Goal: Understand process/instructions

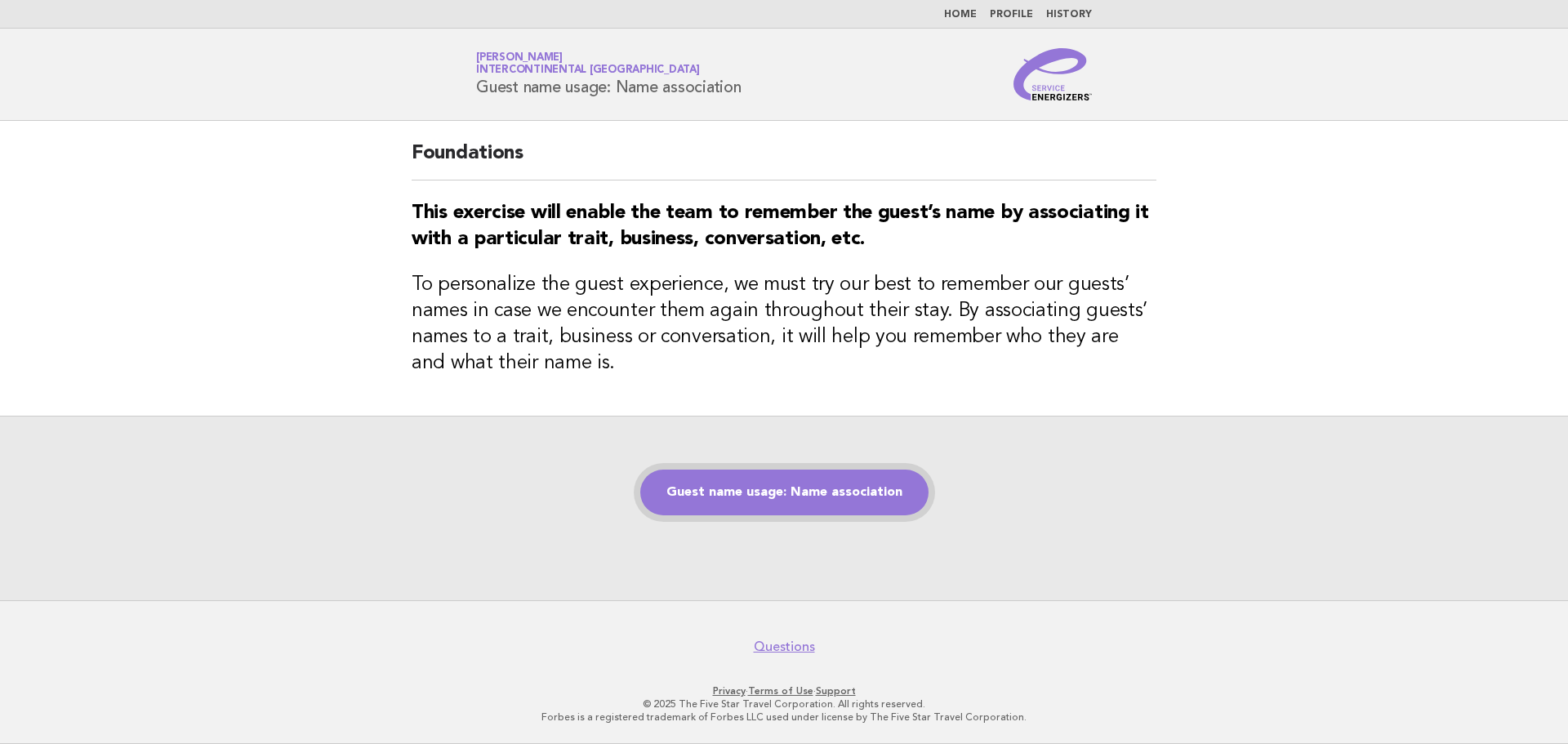
click at [745, 484] on link "Guest name usage: Name association" at bounding box center [785, 492] width 288 height 45
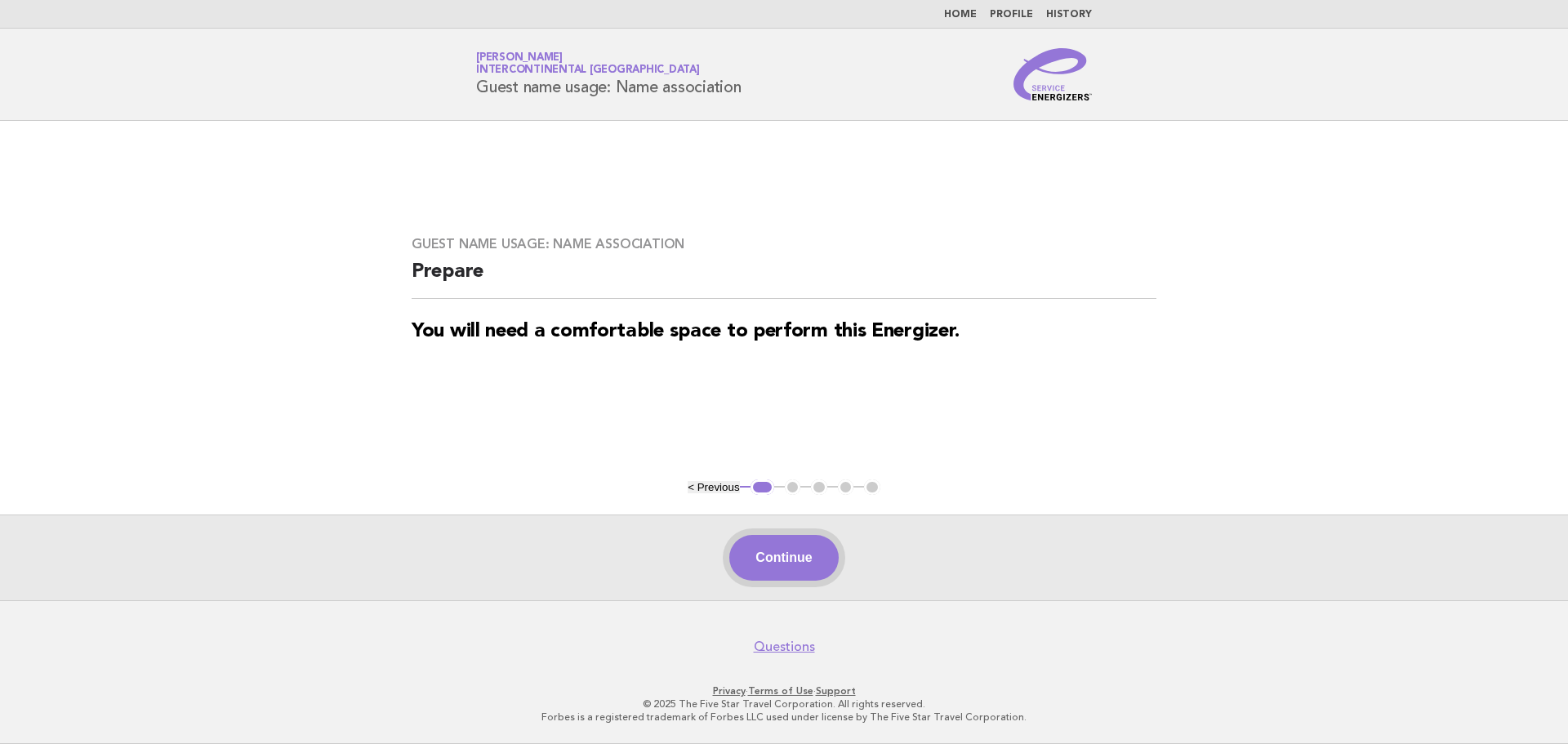
click at [768, 557] on button "Continue" at bounding box center [784, 557] width 109 height 45
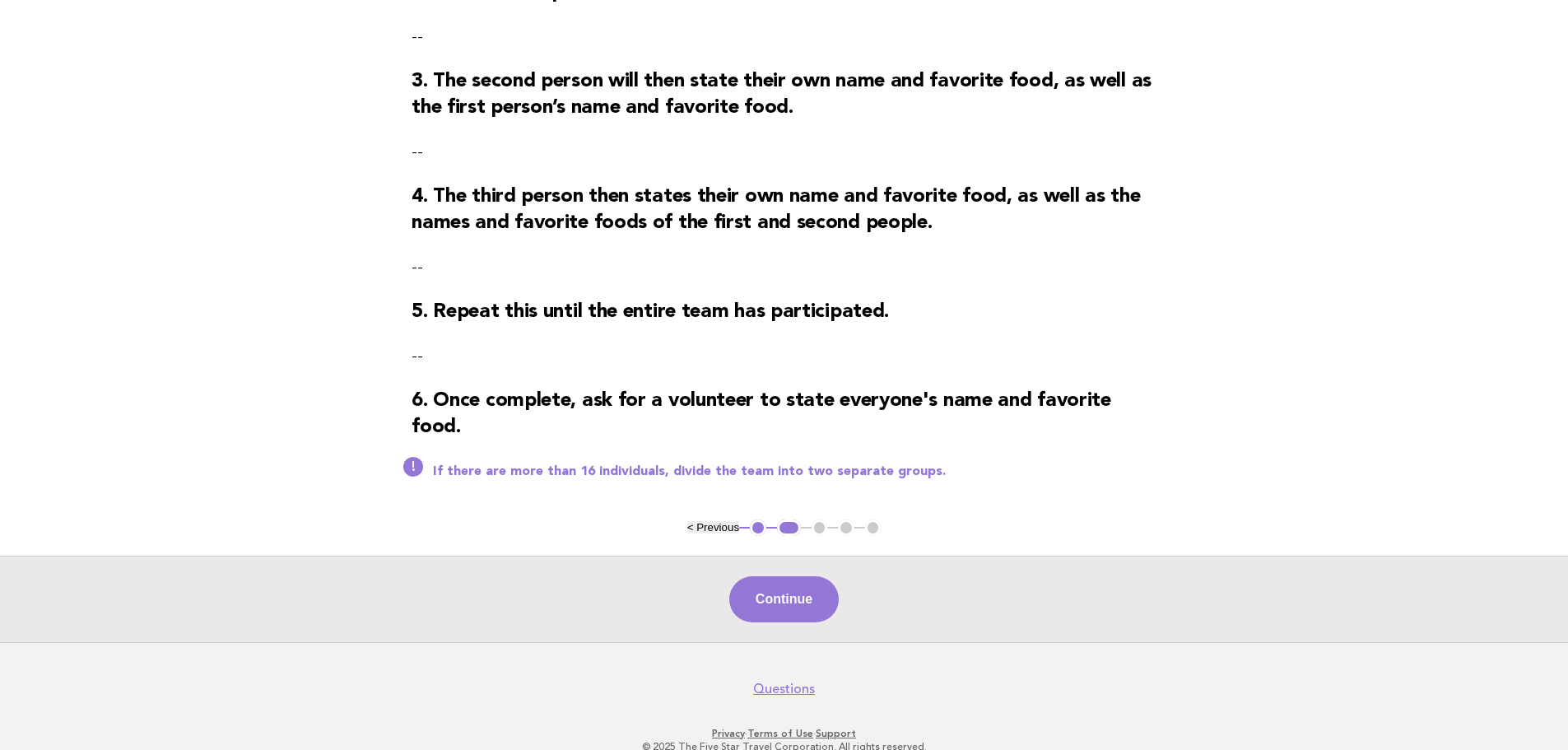
scroll to position [378, 0]
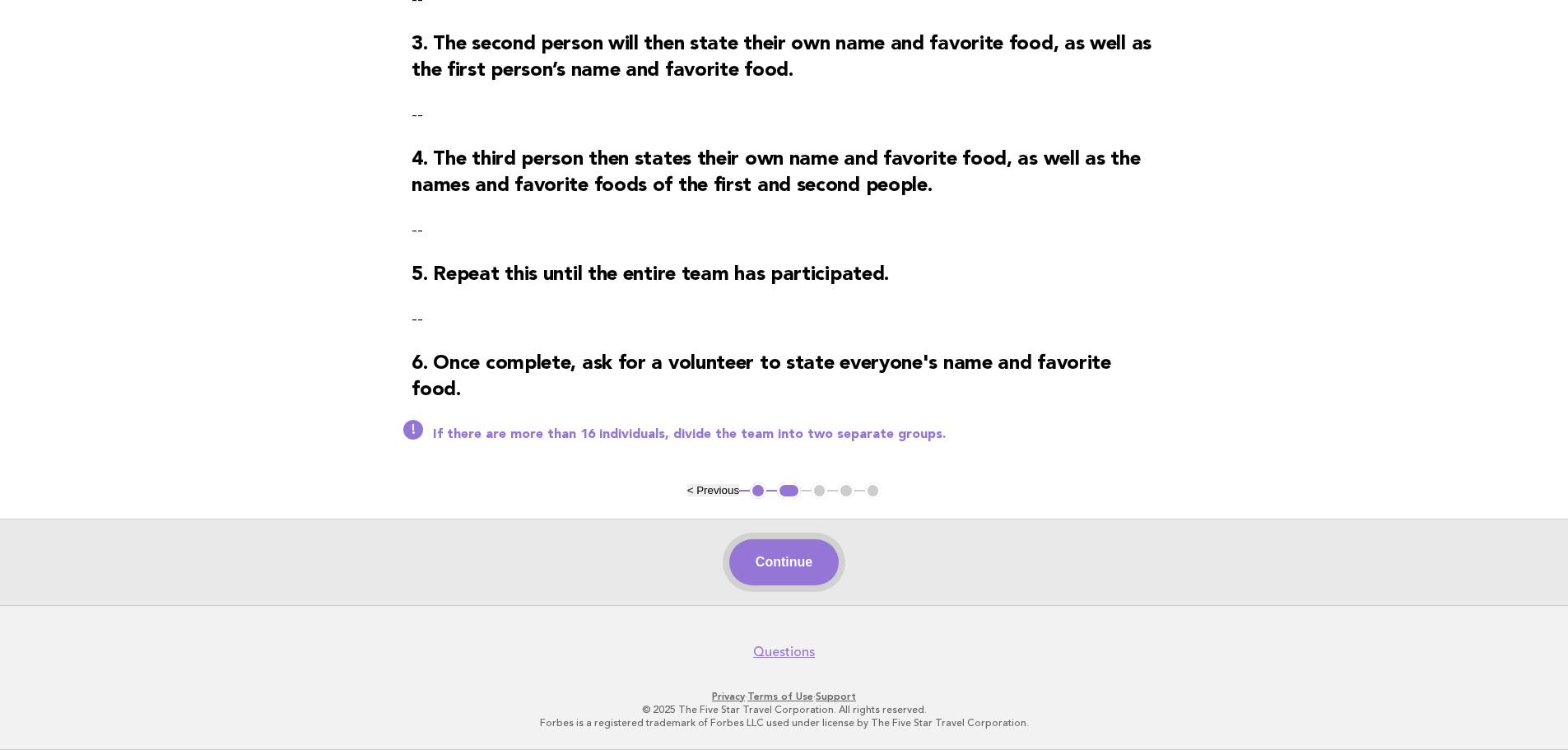
click at [783, 570] on button "Continue" at bounding box center [783, 562] width 110 height 46
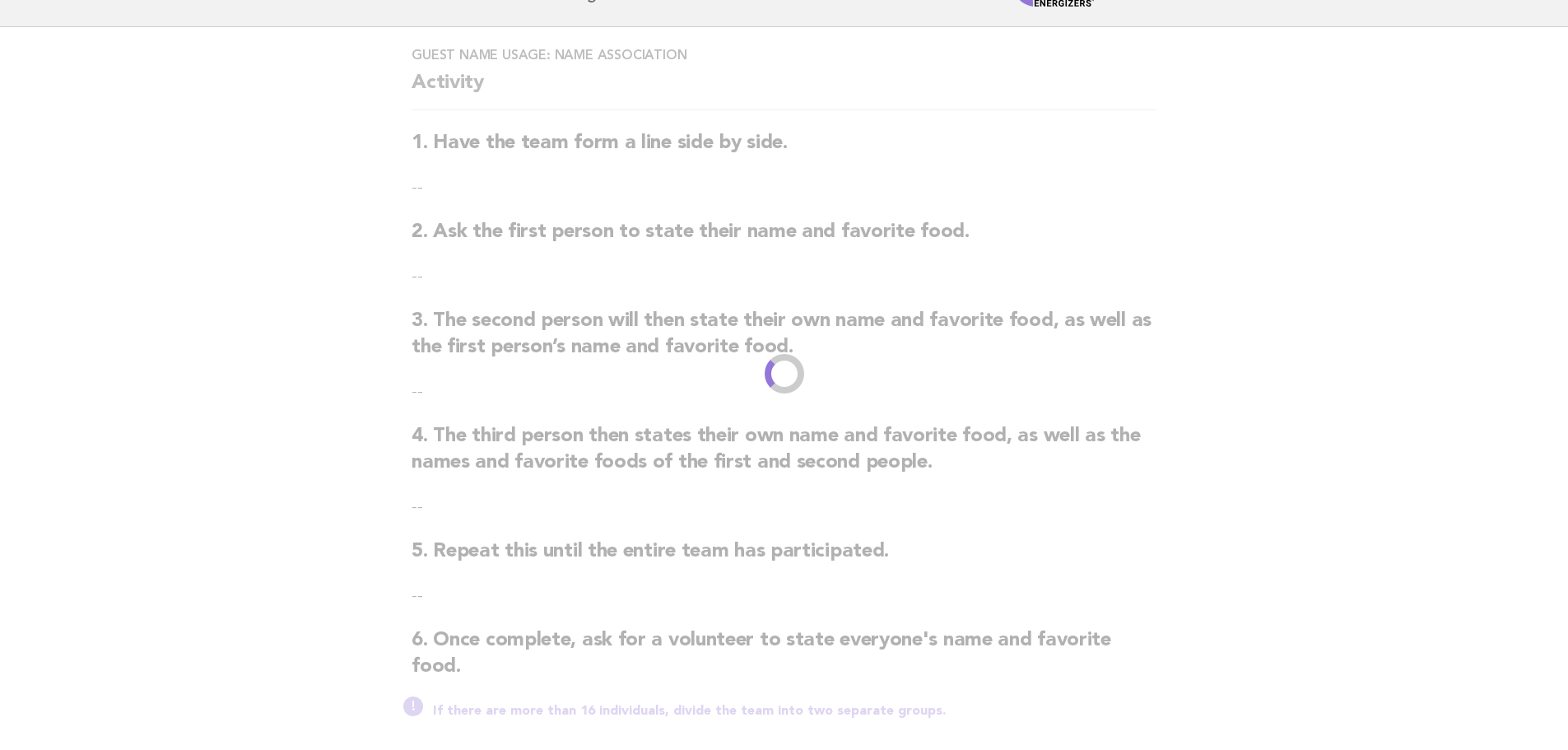
scroll to position [0, 0]
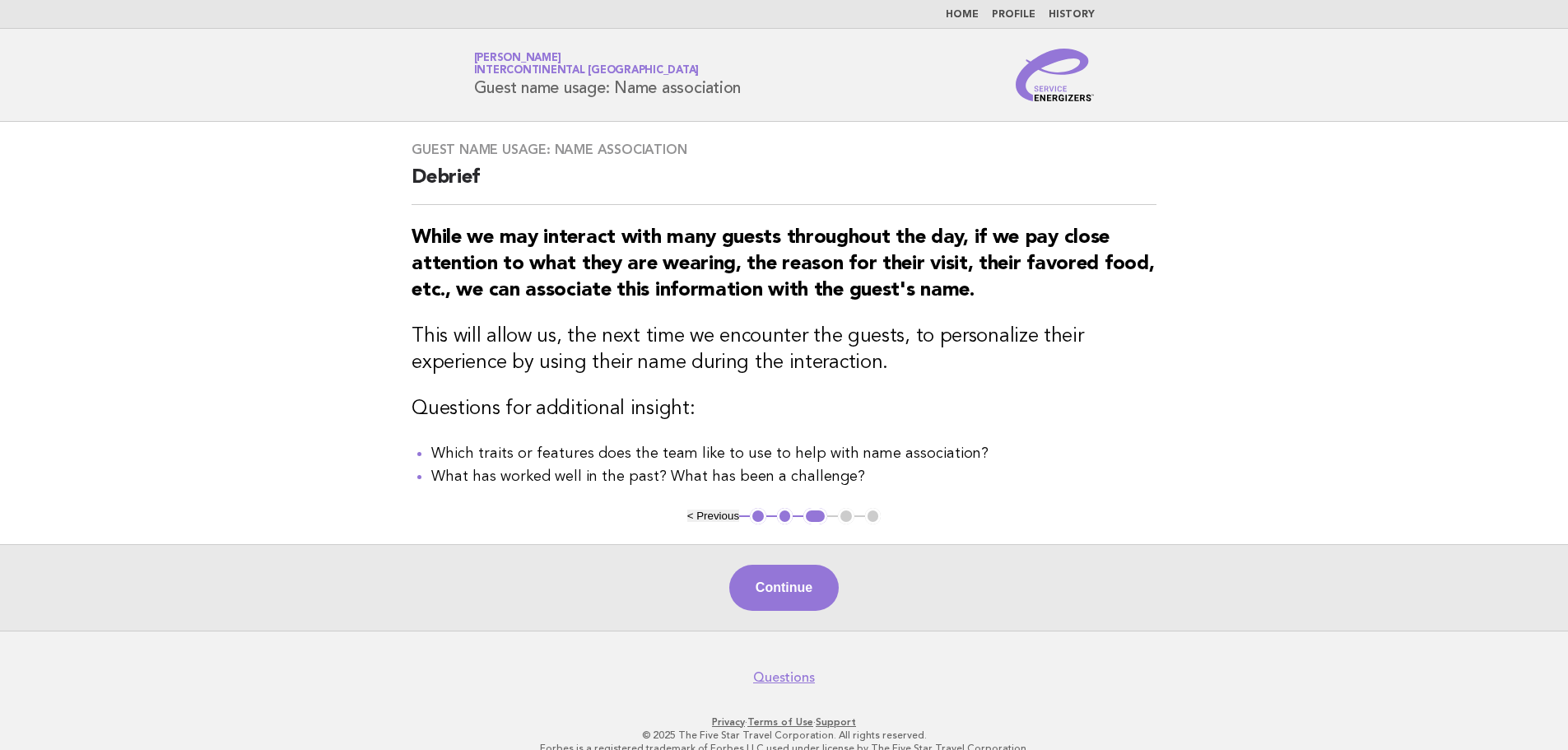
click at [783, 570] on button "Continue" at bounding box center [783, 588] width 110 height 46
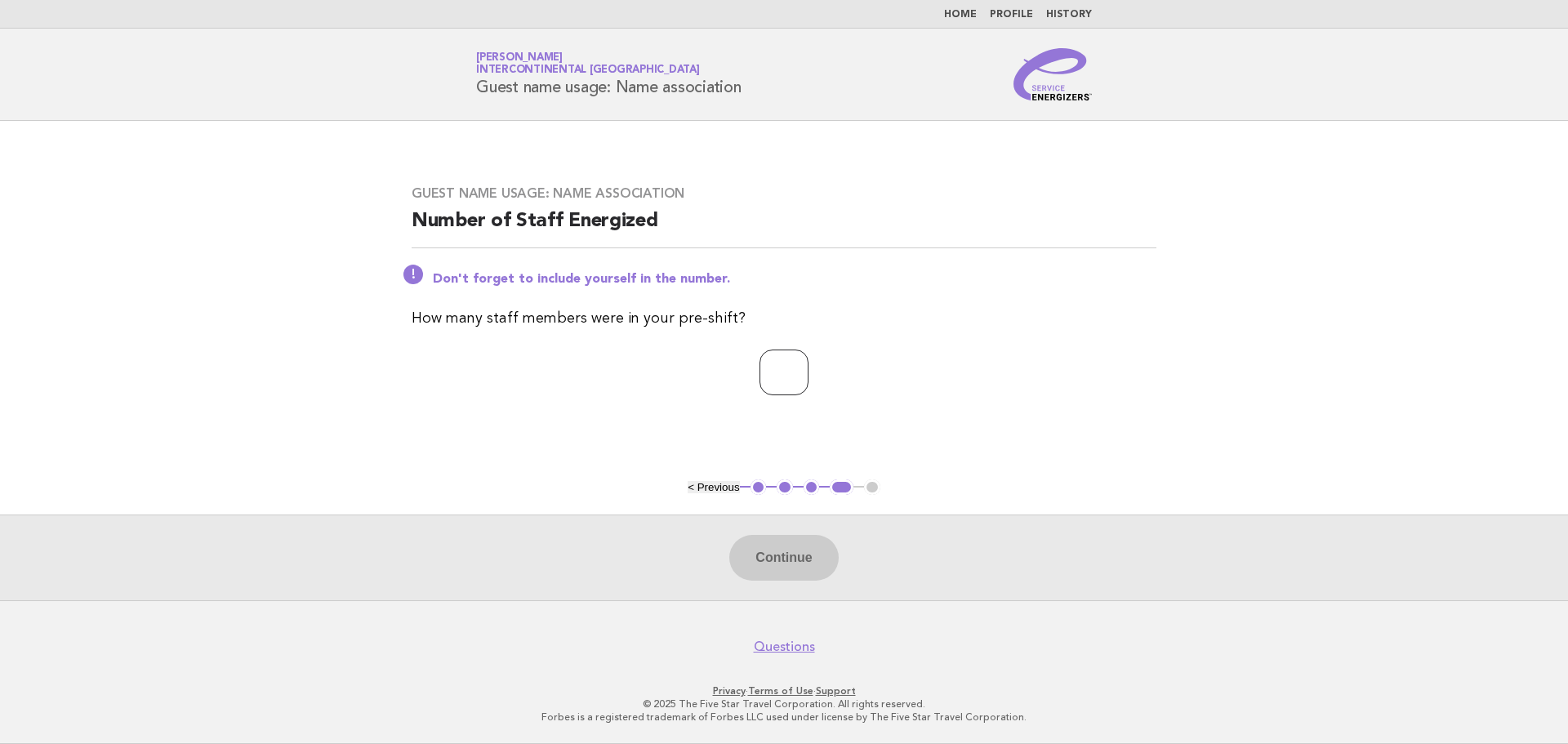
click at [759, 372] on input "number" at bounding box center [784, 372] width 49 height 45
type input "**"
click at [786, 562] on button "Continue" at bounding box center [784, 557] width 109 height 45
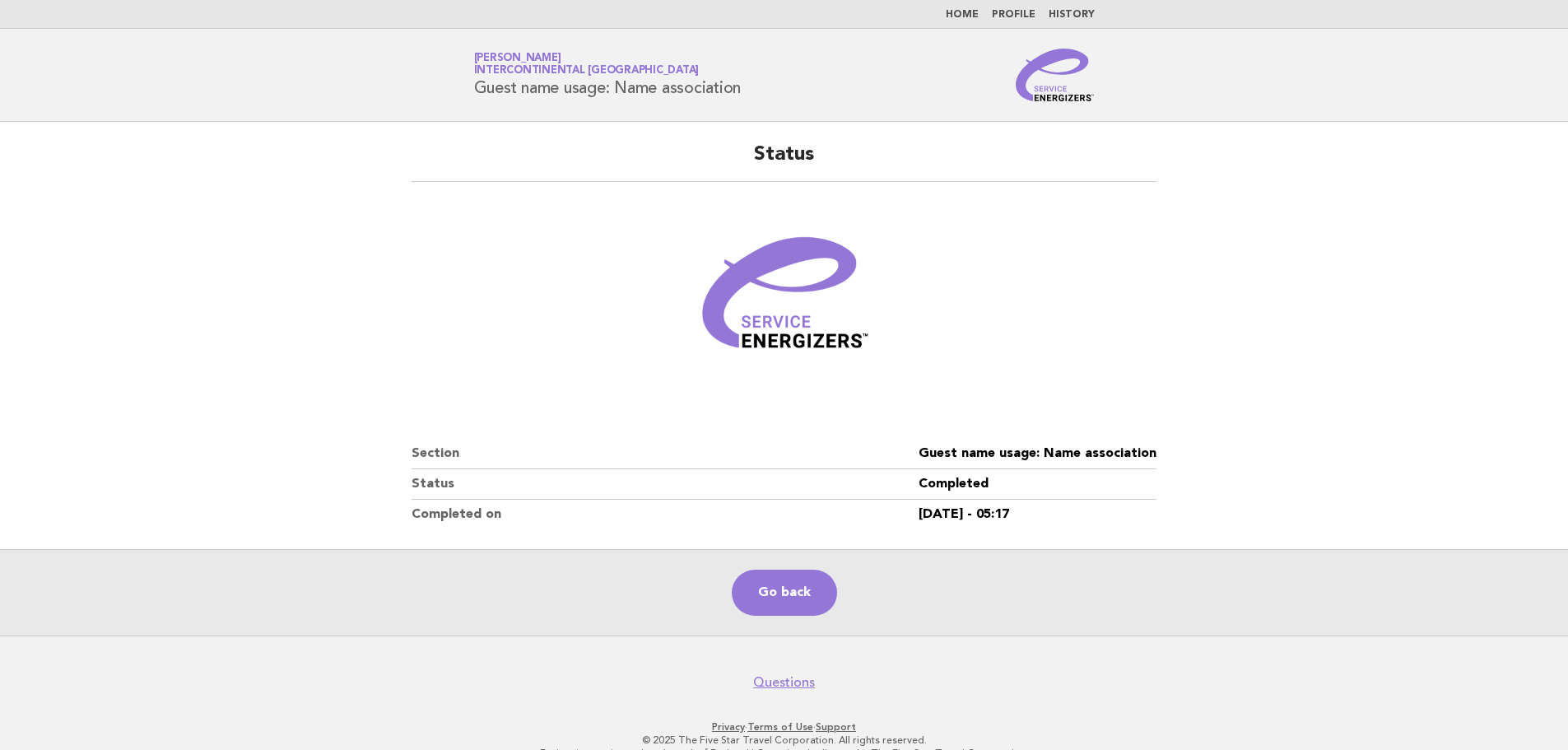
click at [964, 16] on link "Home" at bounding box center [962, 14] width 32 height 10
